Goal: Information Seeking & Learning: Learn about a topic

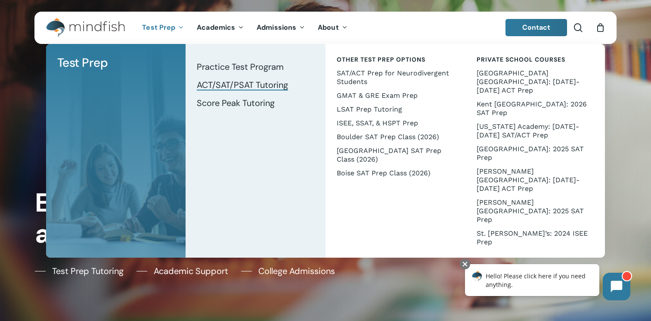
click at [231, 90] on link "ACT/SAT/PSAT Tutoring" at bounding box center [255, 85] width 123 height 18
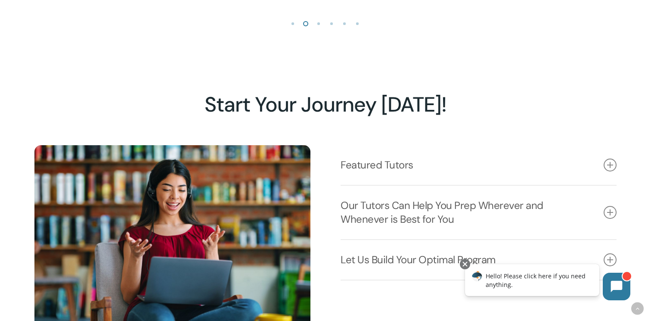
scroll to position [1011, 0]
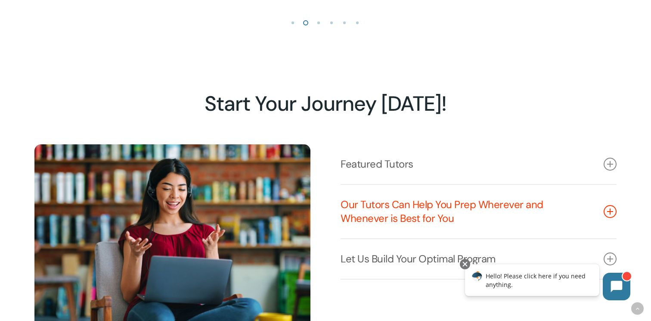
click at [611, 209] on icon at bounding box center [610, 211] width 13 height 13
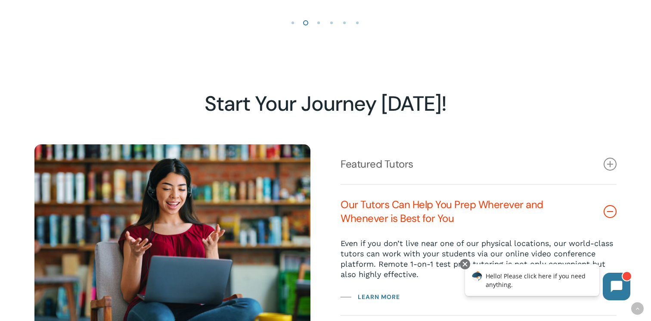
click at [611, 209] on icon at bounding box center [610, 211] width 13 height 13
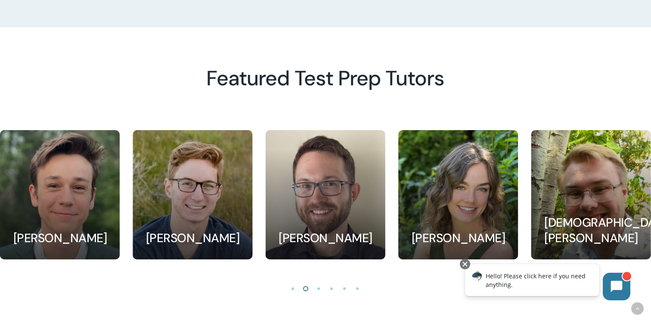
scroll to position [745, 0]
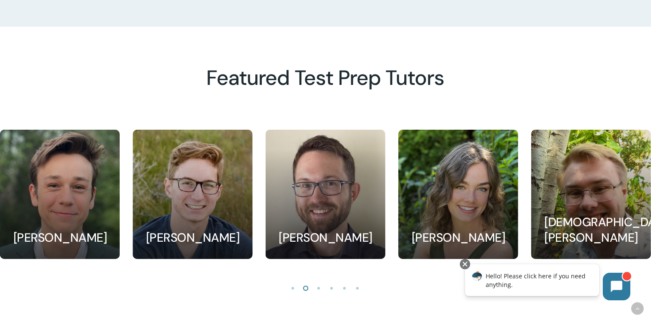
click at [315, 284] on li "Page dot 3" at bounding box center [319, 287] width 13 height 13
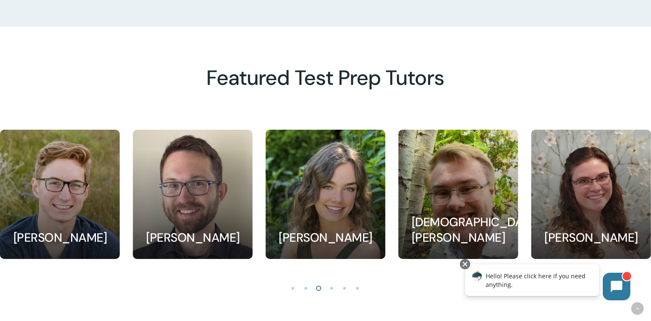
click at [329, 287] on li "Page dot 4" at bounding box center [332, 287] width 13 height 13
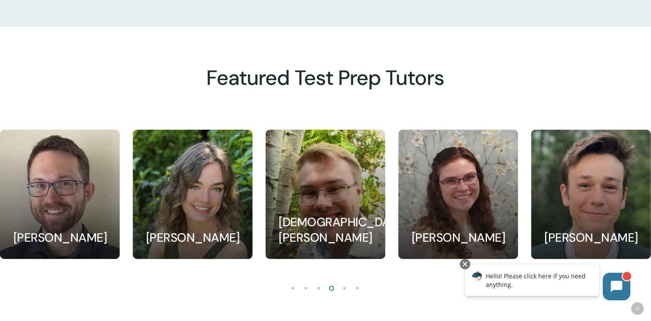
click at [332, 287] on li "Page dot 4" at bounding box center [332, 287] width 13 height 13
click at [343, 290] on li "Page dot 5" at bounding box center [344, 287] width 13 height 13
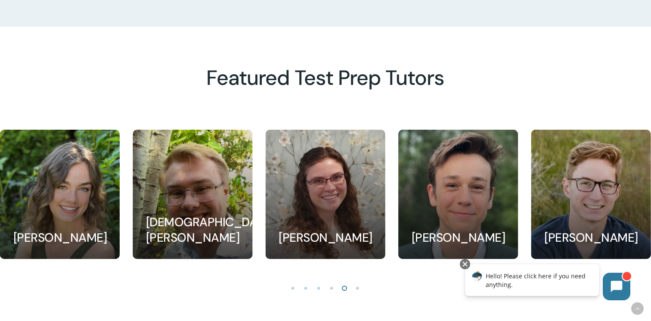
click at [351, 289] on li "Page dot 6" at bounding box center [357, 287] width 13 height 13
